Goal: Task Accomplishment & Management: Complete application form

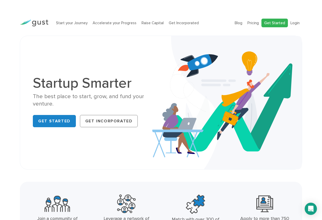
click at [270, 23] on link "Get Started" at bounding box center [274, 23] width 26 height 9
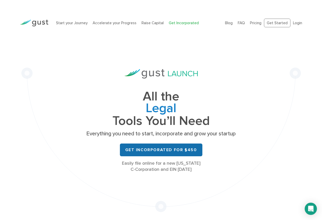
click at [166, 149] on link "Get Incorporated for $450" at bounding box center [161, 149] width 82 height 13
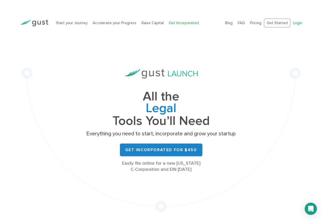
click at [297, 23] on link "Login" at bounding box center [297, 23] width 9 height 5
